Goal: Find specific page/section

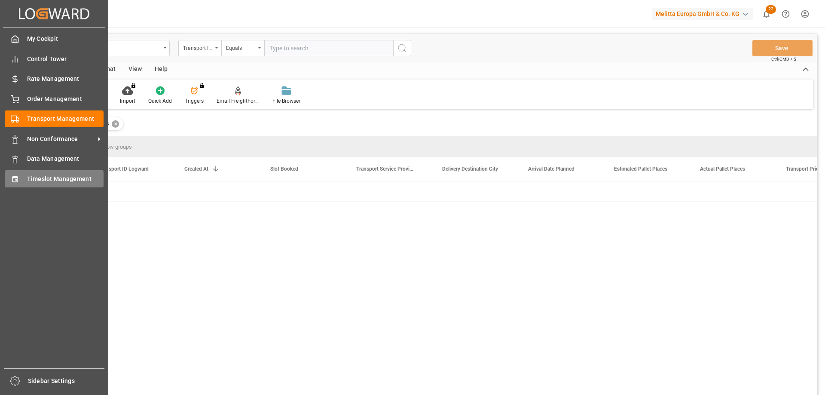
click at [17, 179] on icon at bounding box center [15, 179] width 9 height 9
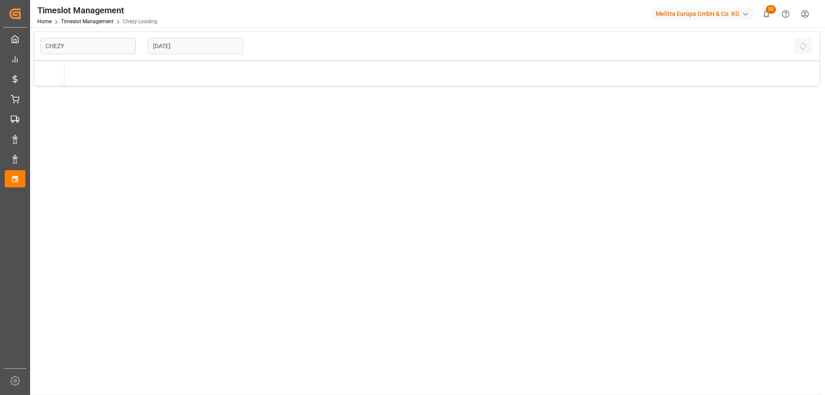
type input "Chezy Loading"
